Goal: Navigation & Orientation: Find specific page/section

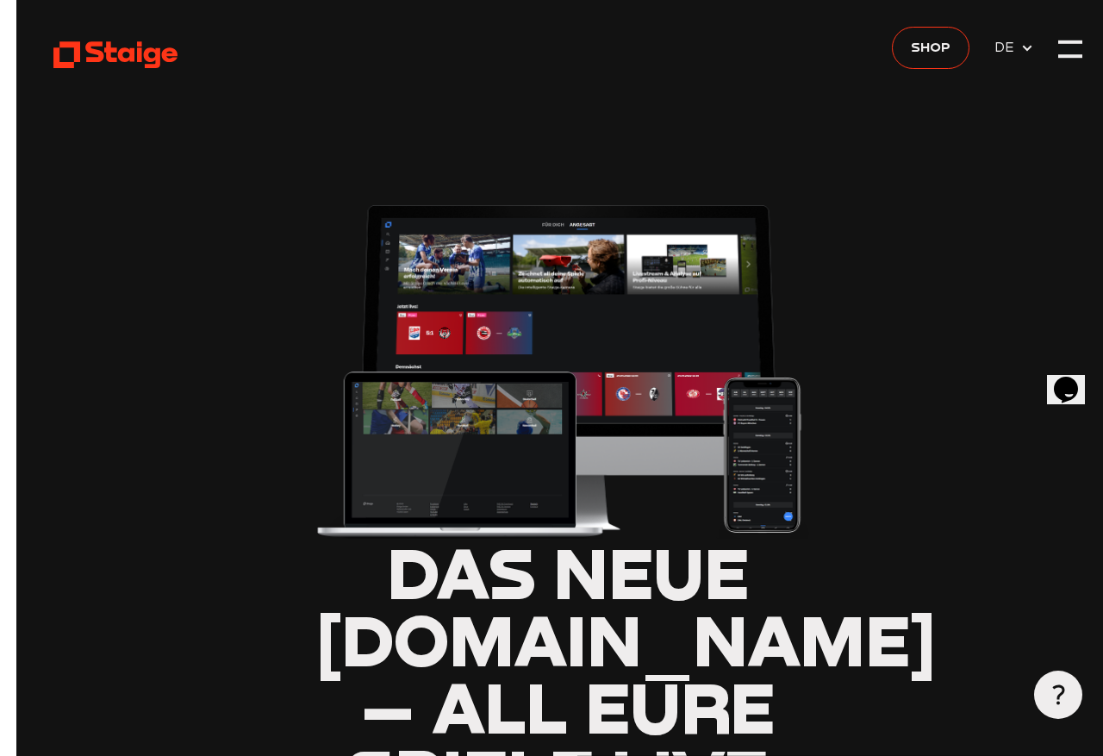
click at [1064, 50] on div at bounding box center [1054, 49] width 24 height 24
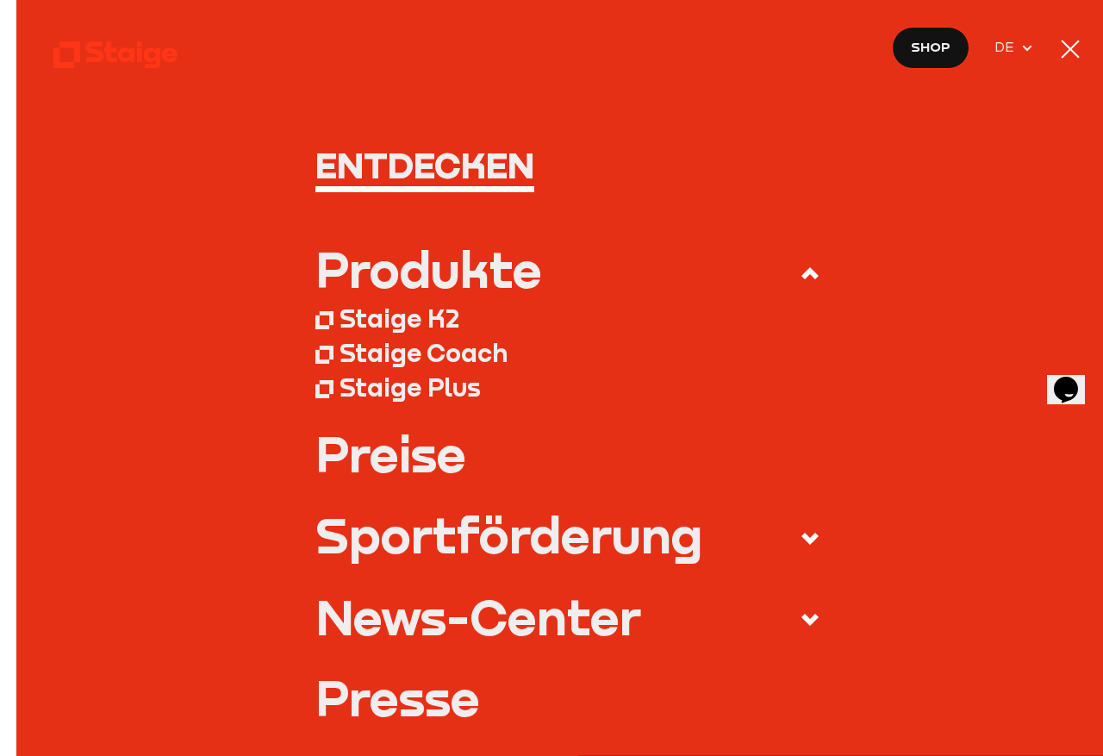
click at [934, 48] on span "Shop" at bounding box center [915, 47] width 40 height 22
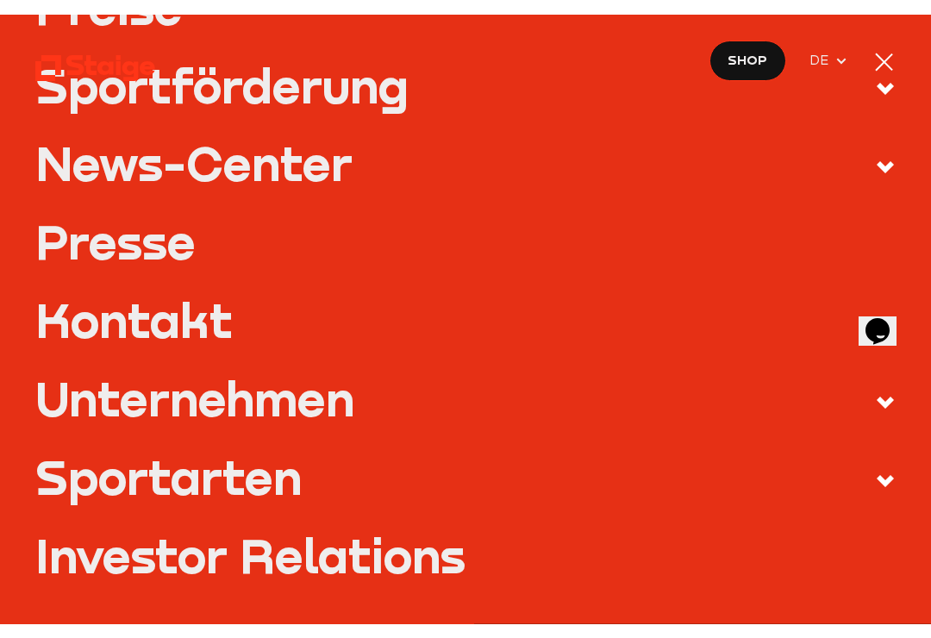
scroll to position [551, 0]
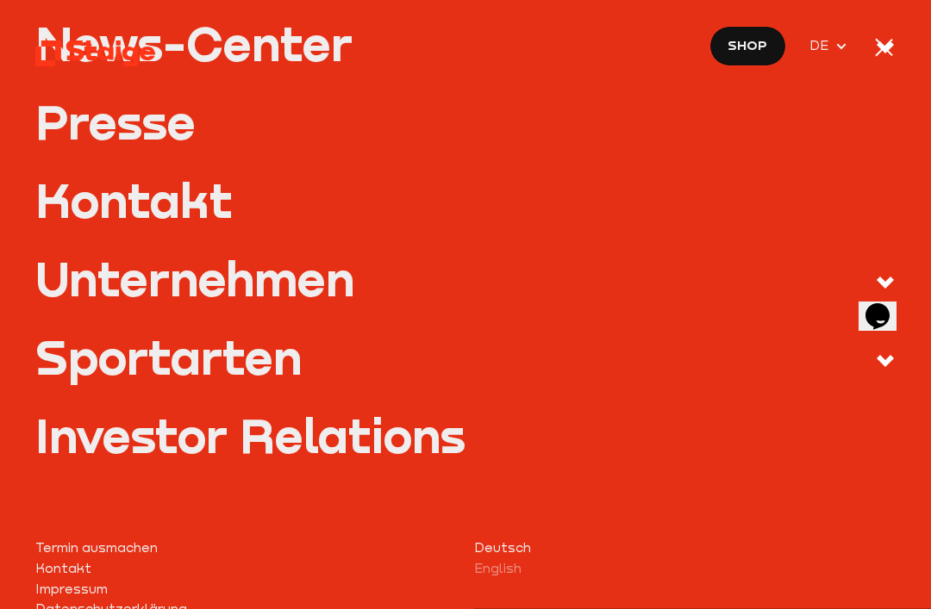
click at [880, 362] on icon at bounding box center [885, 361] width 21 height 21
click at [0, 0] on input "Sportarten" at bounding box center [0, 0] width 0 height 0
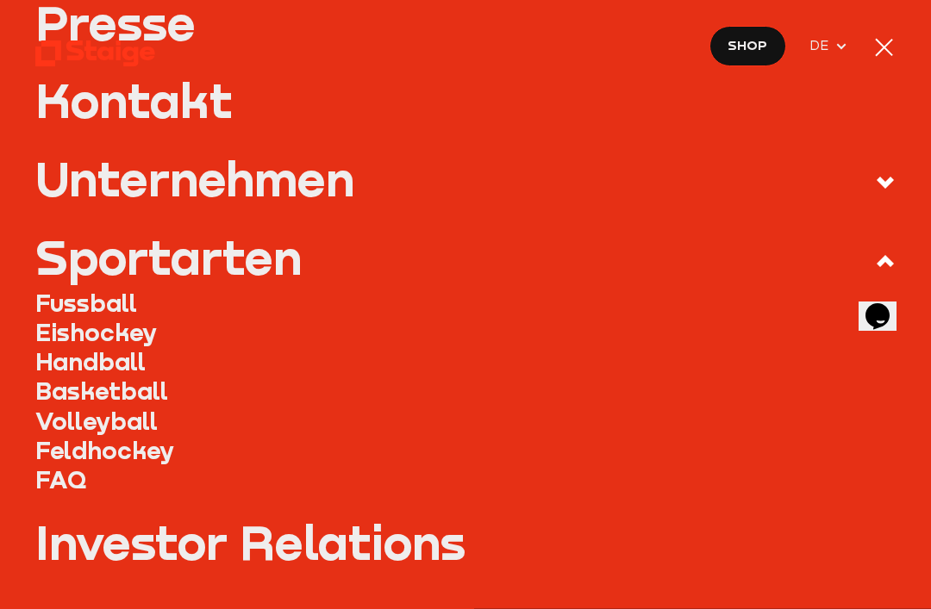
click at [115, 309] on link "Fussball" at bounding box center [465, 303] width 860 height 29
click at [101, 289] on link "Fussball" at bounding box center [465, 303] width 860 height 29
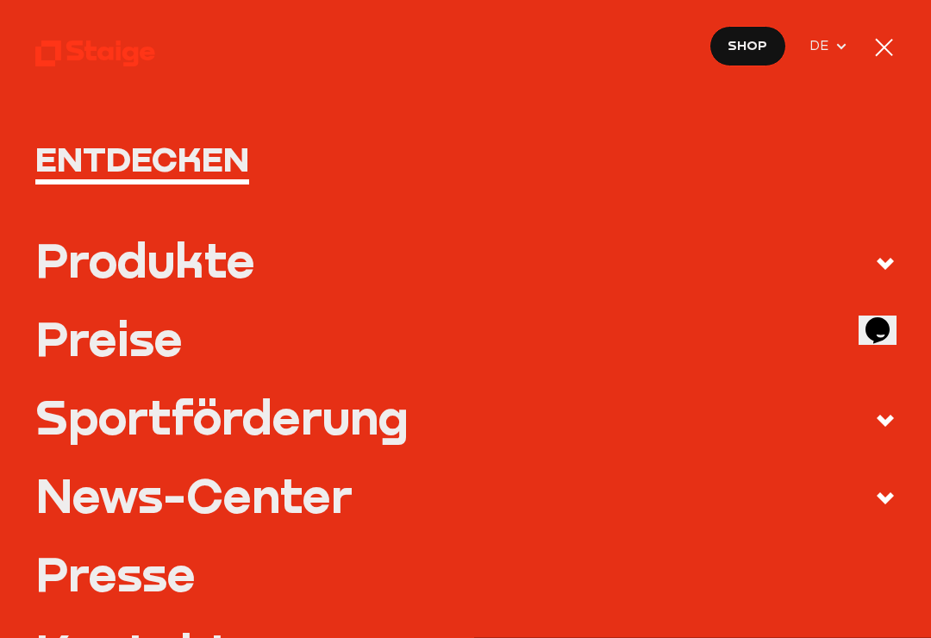
scroll to position [0, 0]
